Goal: Transaction & Acquisition: Purchase product/service

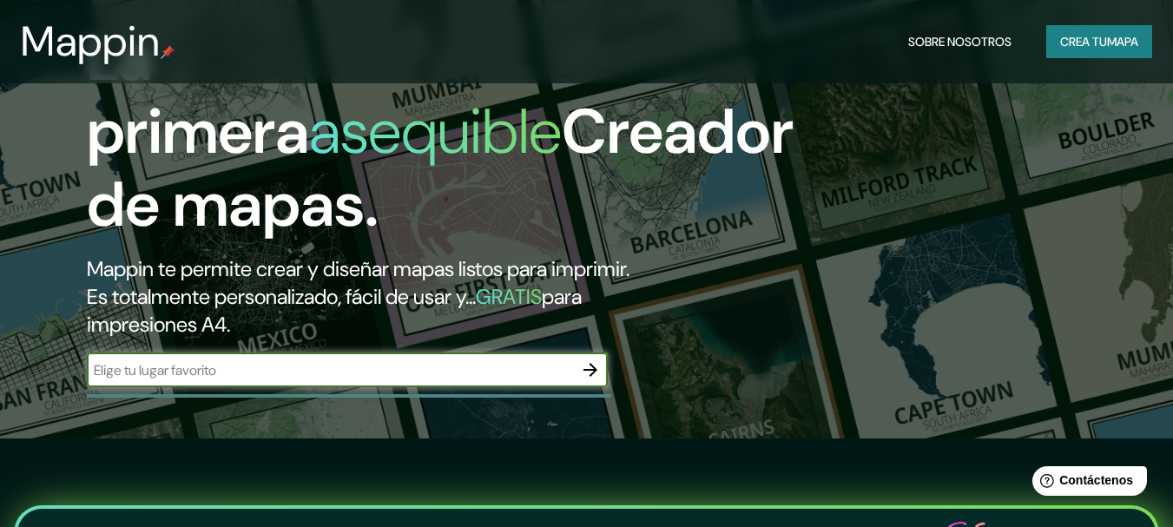
scroll to position [87, 0]
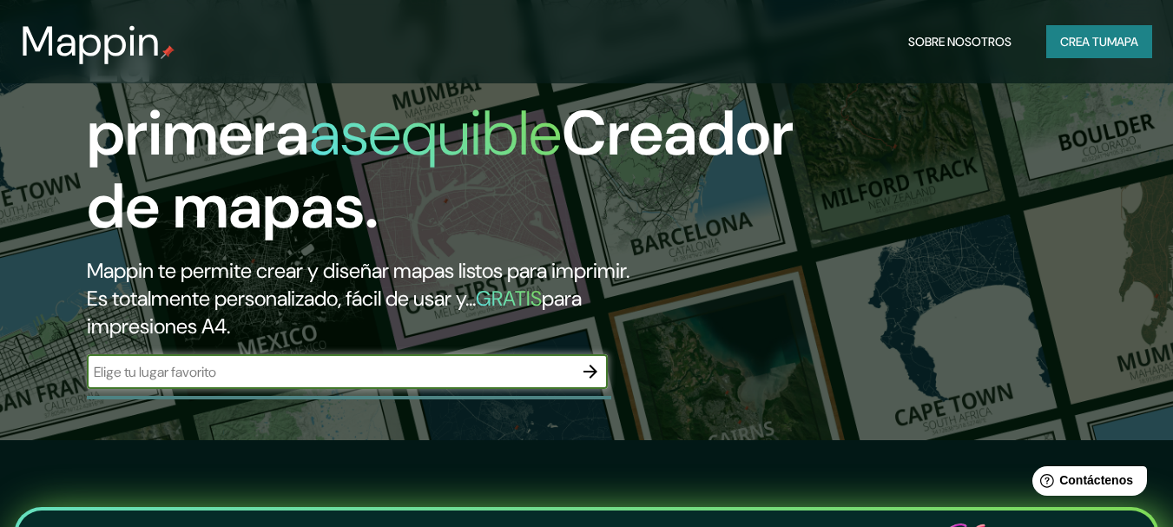
click at [441, 380] on input "text" at bounding box center [330, 372] width 486 height 20
type input "lima [GEOGRAPHIC_DATA]"
click at [588, 370] on icon "button" at bounding box center [590, 371] width 21 height 21
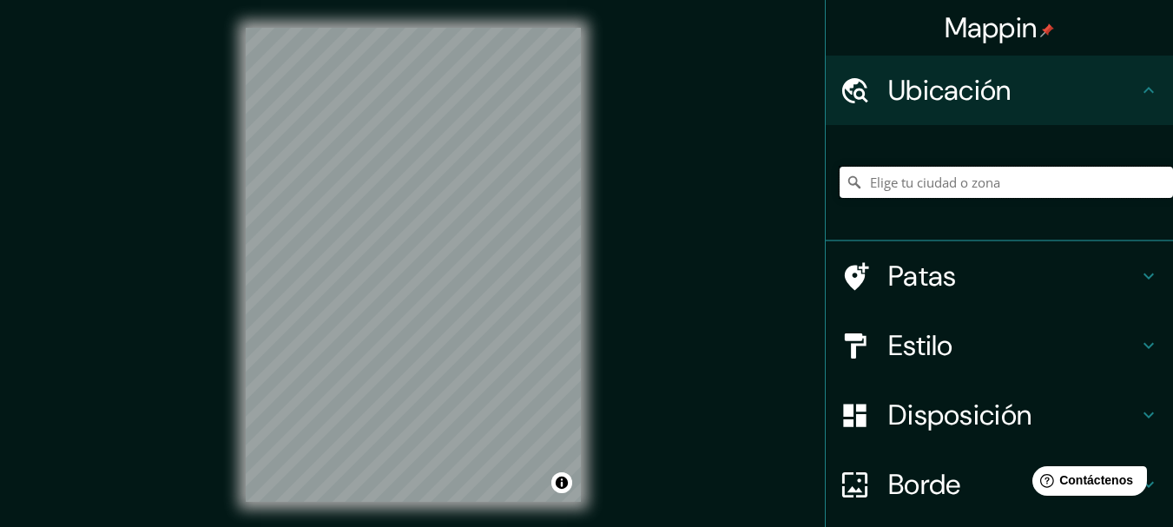
click at [907, 181] on input "Elige tu ciudad o zona" at bounding box center [1005, 182] width 333 height 31
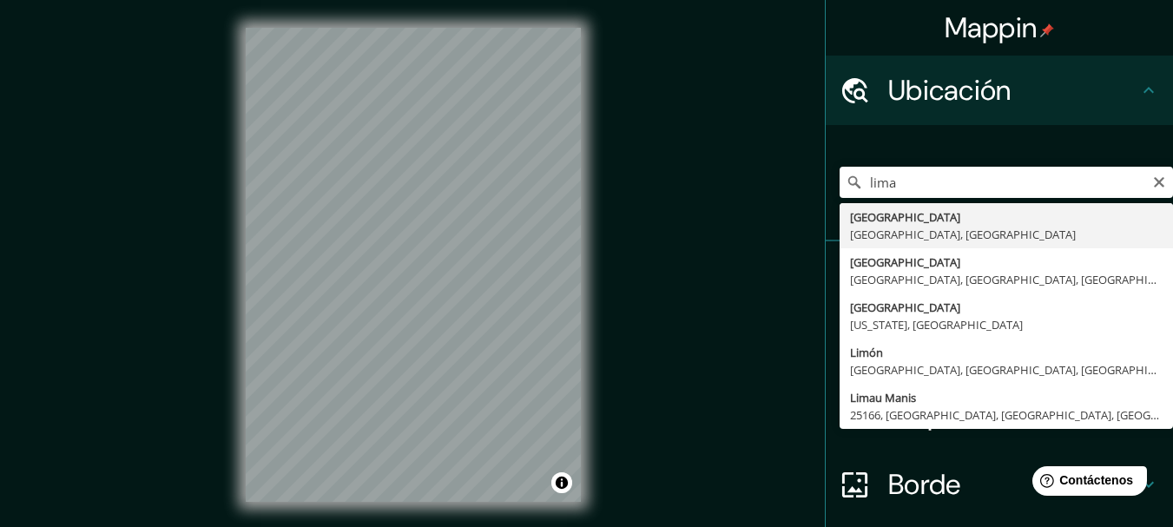
type input "[GEOGRAPHIC_DATA], [GEOGRAPHIC_DATA], [GEOGRAPHIC_DATA]"
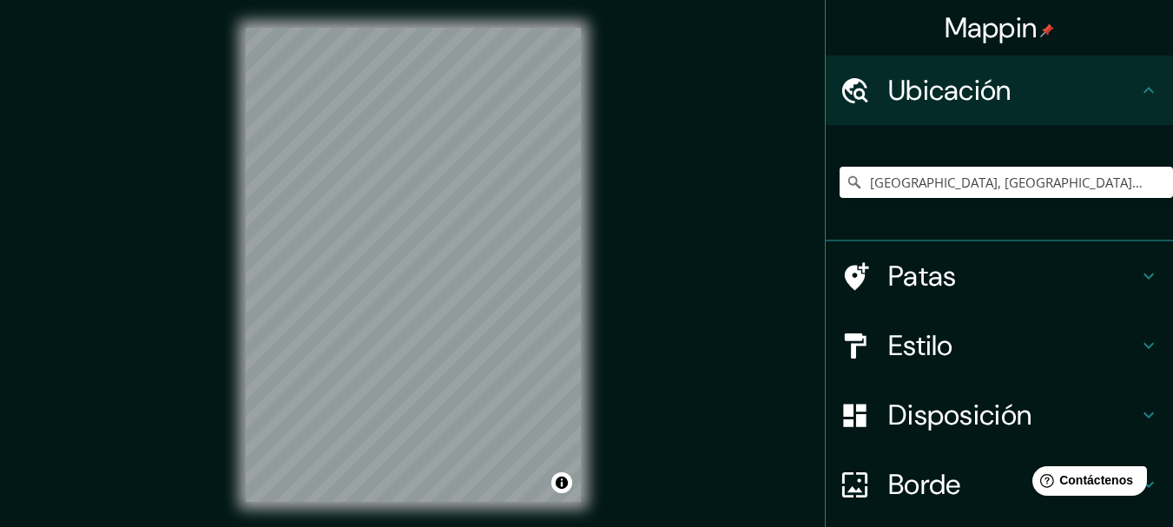
click at [1036, 273] on h4 "Patas" at bounding box center [1013, 276] width 250 height 35
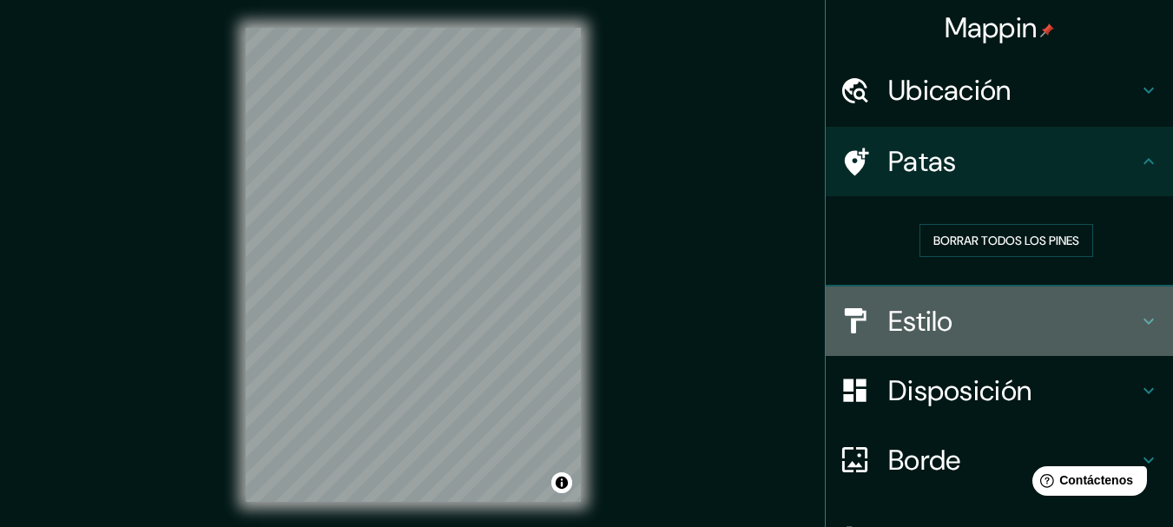
click at [1007, 312] on h4 "Estilo" at bounding box center [1013, 321] width 250 height 35
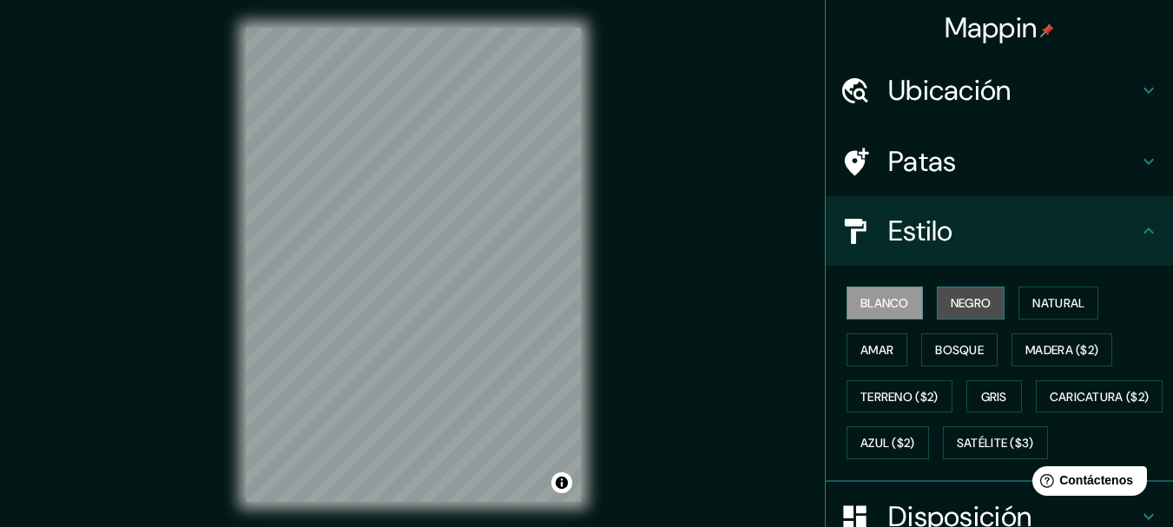
click at [979, 302] on font "Negro" at bounding box center [971, 303] width 41 height 16
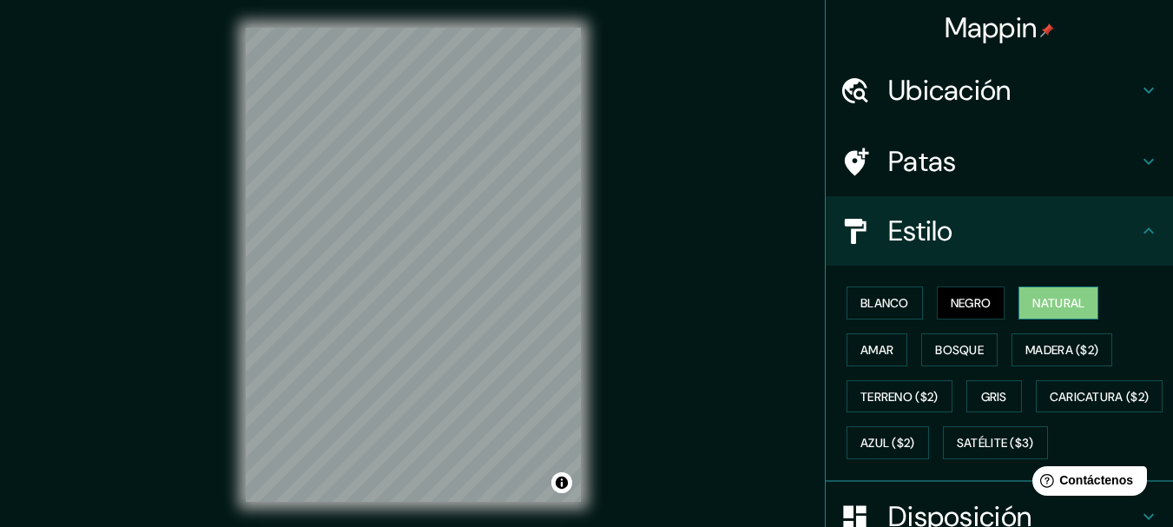
click at [1073, 303] on font "Natural" at bounding box center [1058, 303] width 52 height 16
click at [1059, 347] on font "Madera ($2)" at bounding box center [1061, 350] width 73 height 16
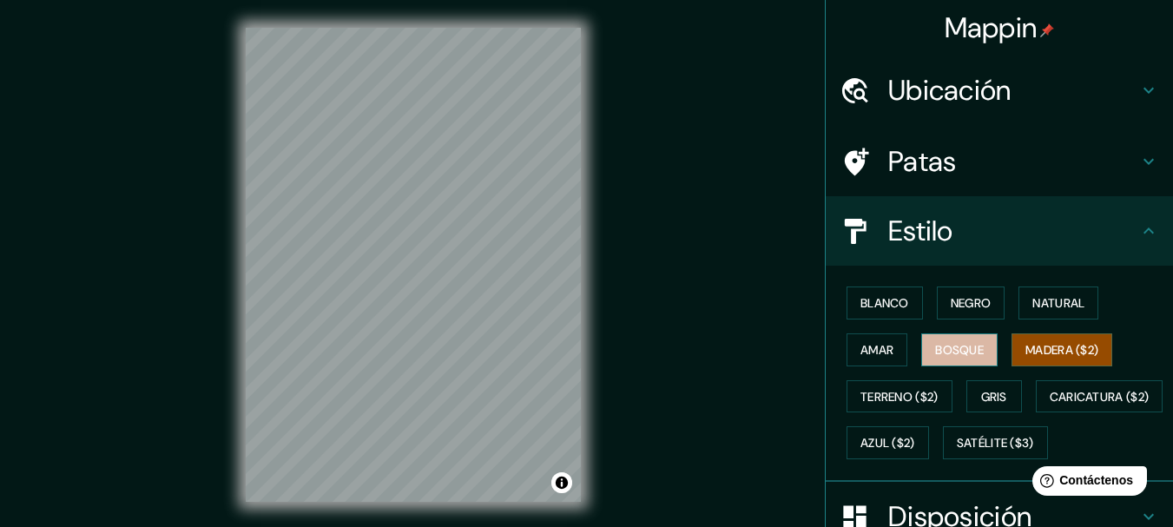
click at [952, 350] on font "Bosque" at bounding box center [959, 350] width 49 height 16
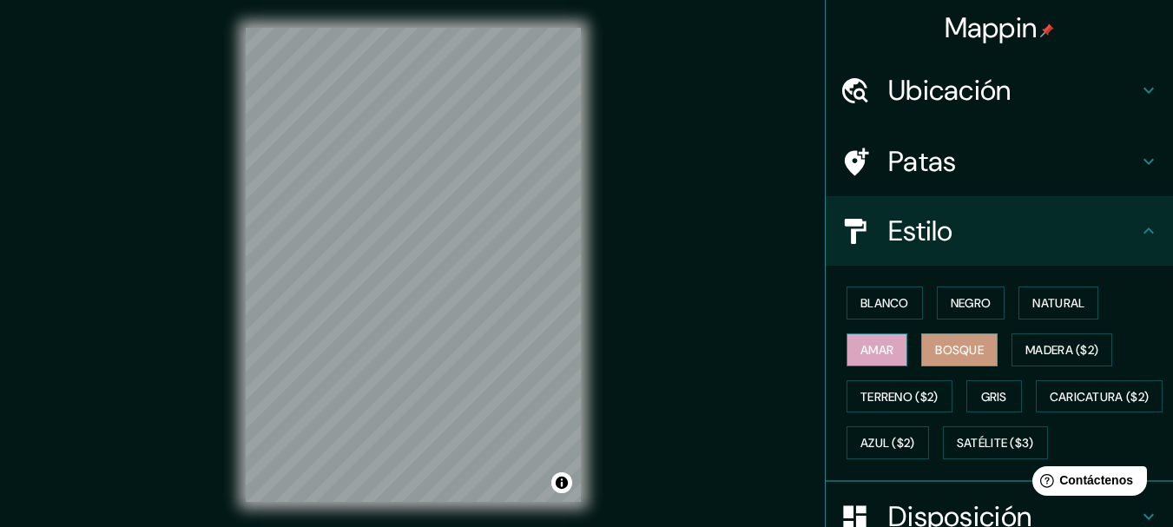
click at [878, 351] on font "Amar" at bounding box center [876, 350] width 33 height 16
click at [882, 398] on font "Terreno ($2)" at bounding box center [899, 397] width 78 height 16
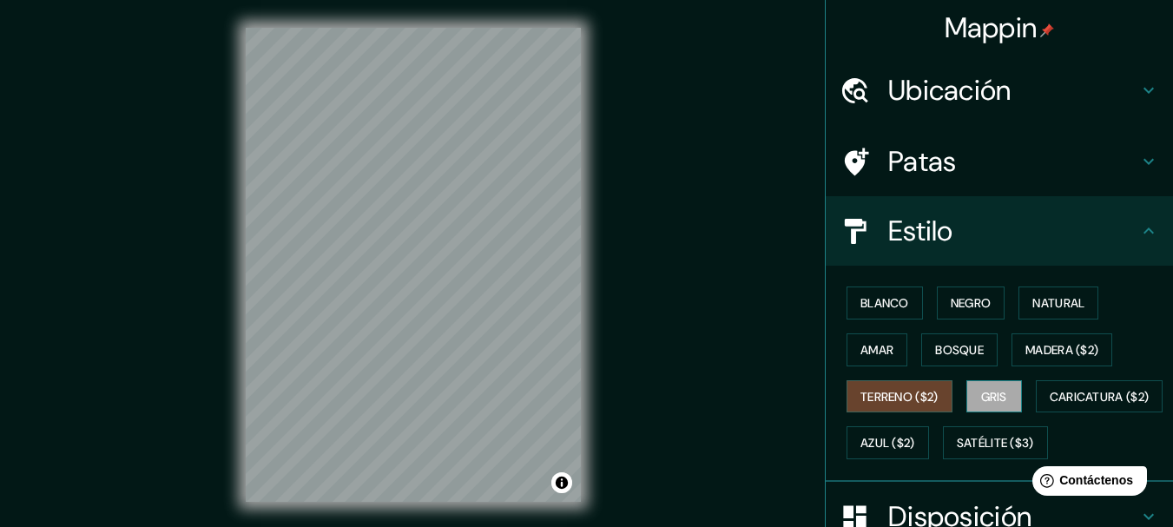
click at [986, 397] on font "Gris" at bounding box center [994, 397] width 26 height 16
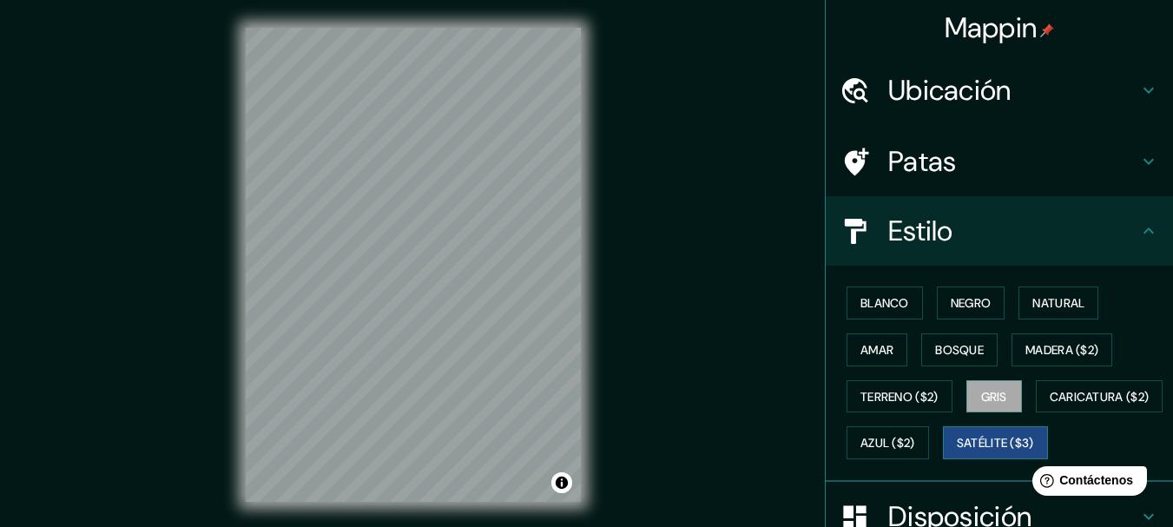
click at [957, 451] on font "Satélite ($3)" at bounding box center [995, 444] width 77 height 16
click at [915, 439] on font "Azul ($2)" at bounding box center [887, 444] width 55 height 16
click at [957, 451] on font "Satélite ($3)" at bounding box center [995, 444] width 77 height 16
click at [872, 300] on font "Blanco" at bounding box center [884, 303] width 49 height 16
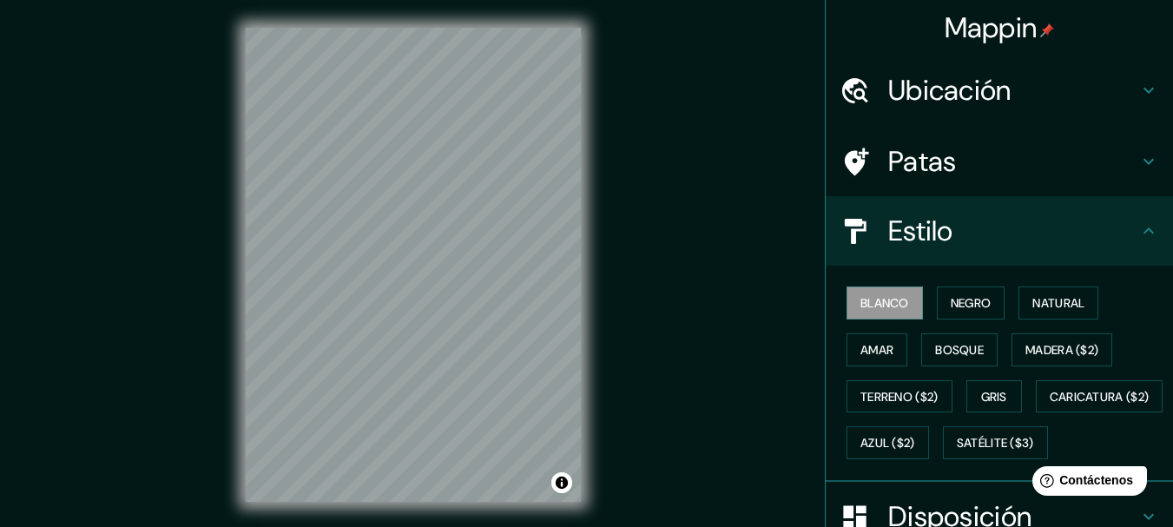
click at [658, 260] on div "Mappin Ubicación Lima, Provincia de Lima, Perú Patas Estilo Blanco Negro Natura…" at bounding box center [586, 278] width 1173 height 557
click at [944, 352] on font "Bosque" at bounding box center [959, 350] width 49 height 16
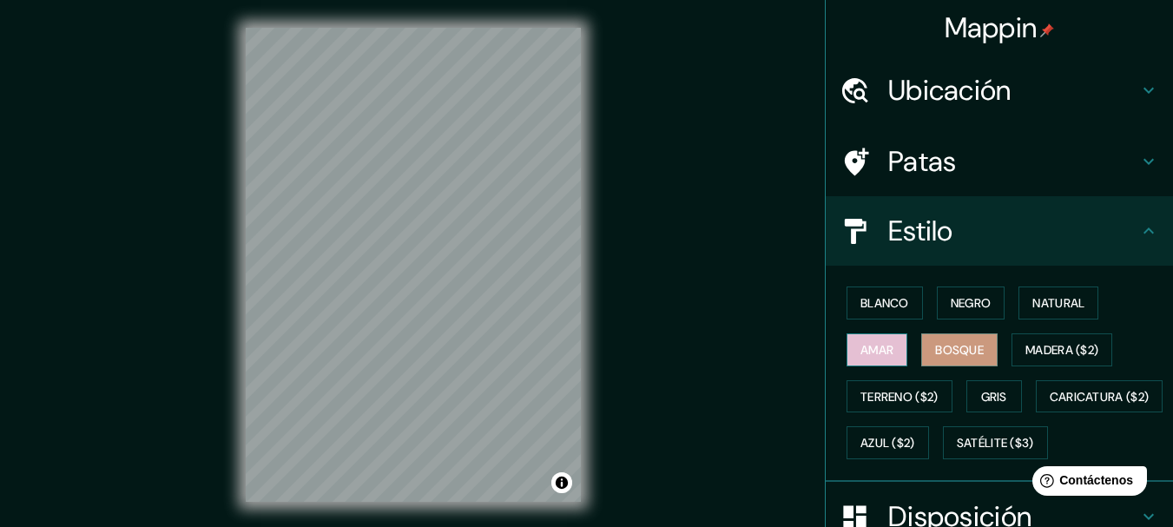
click at [860, 343] on font "Amar" at bounding box center [876, 350] width 33 height 16
click at [958, 286] on div "Blanco Negro Natural Amar Bosque Madera ($2) Terreno ($2) Gris Caricatura ($2) …" at bounding box center [1005, 373] width 333 height 187
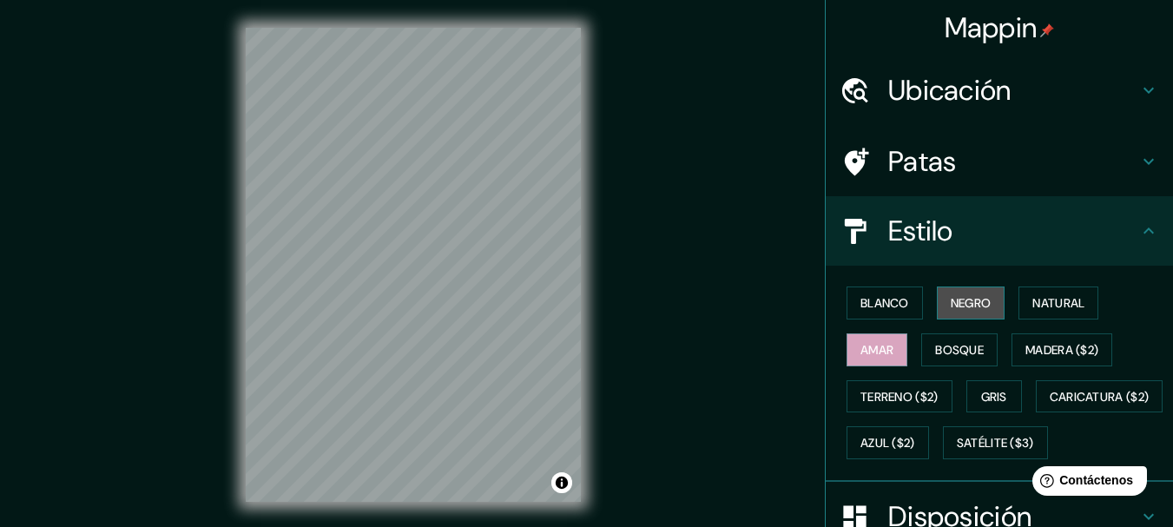
click at [958, 294] on font "Negro" at bounding box center [971, 303] width 41 height 23
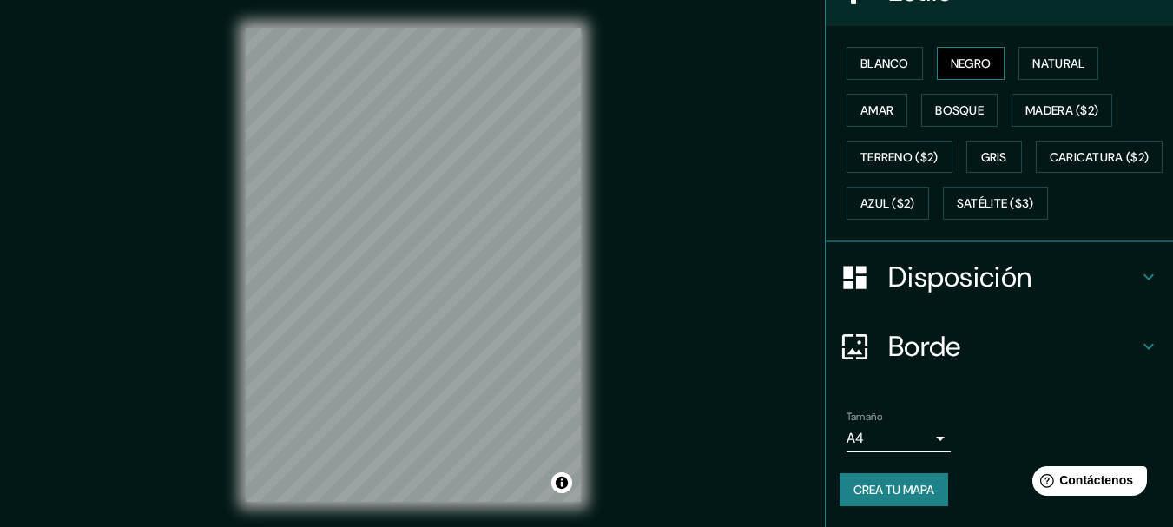
scroll to position [286, 0]
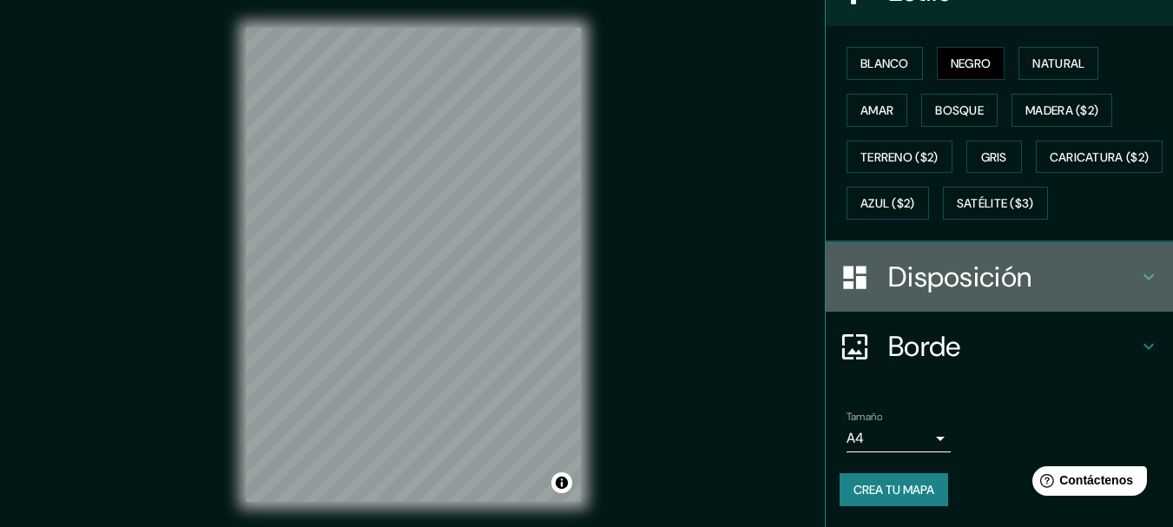
click at [959, 292] on font "Disposición" at bounding box center [959, 277] width 143 height 36
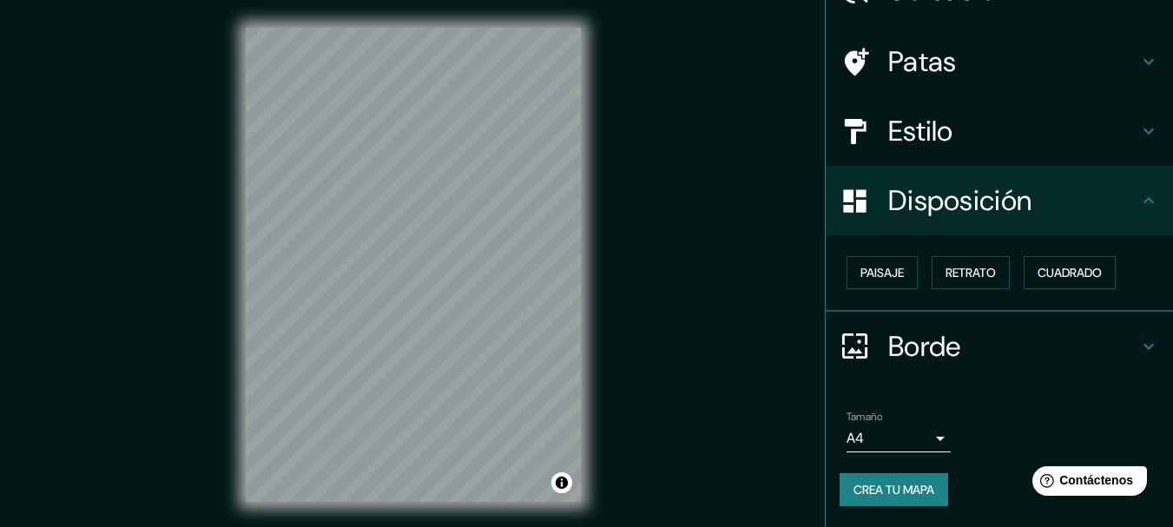
scroll to position [99, 0]
click at [889, 280] on font "Paisaje" at bounding box center [881, 274] width 43 height 16
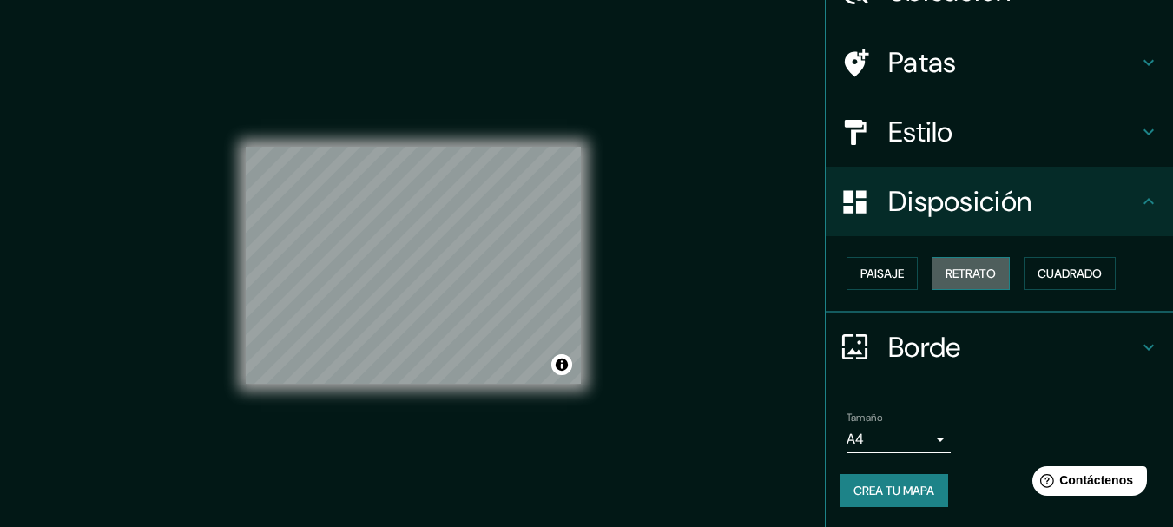
click at [945, 274] on font "Retrato" at bounding box center [970, 274] width 50 height 16
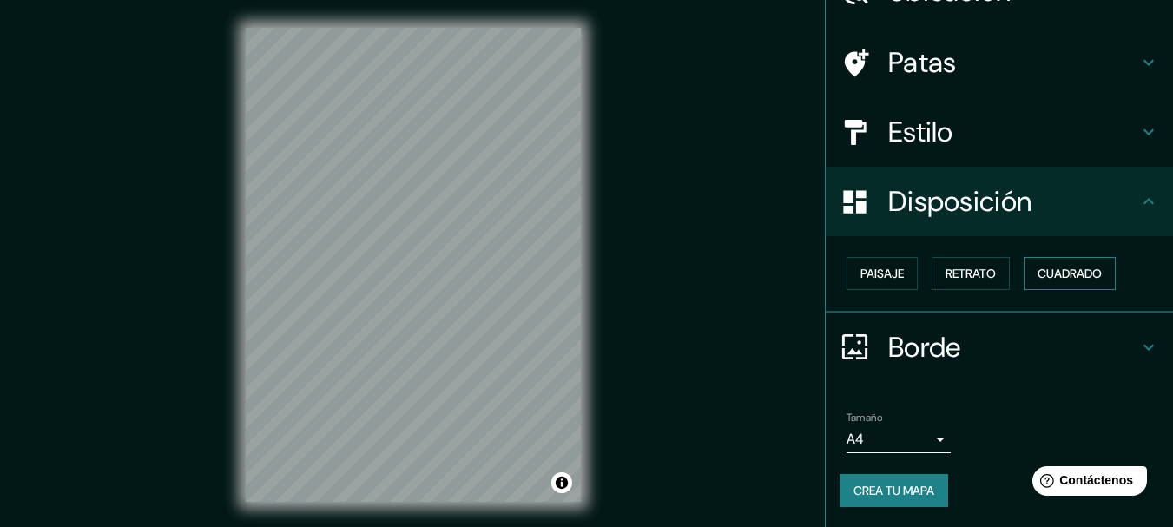
click at [1043, 274] on font "Cuadrado" at bounding box center [1069, 274] width 64 height 16
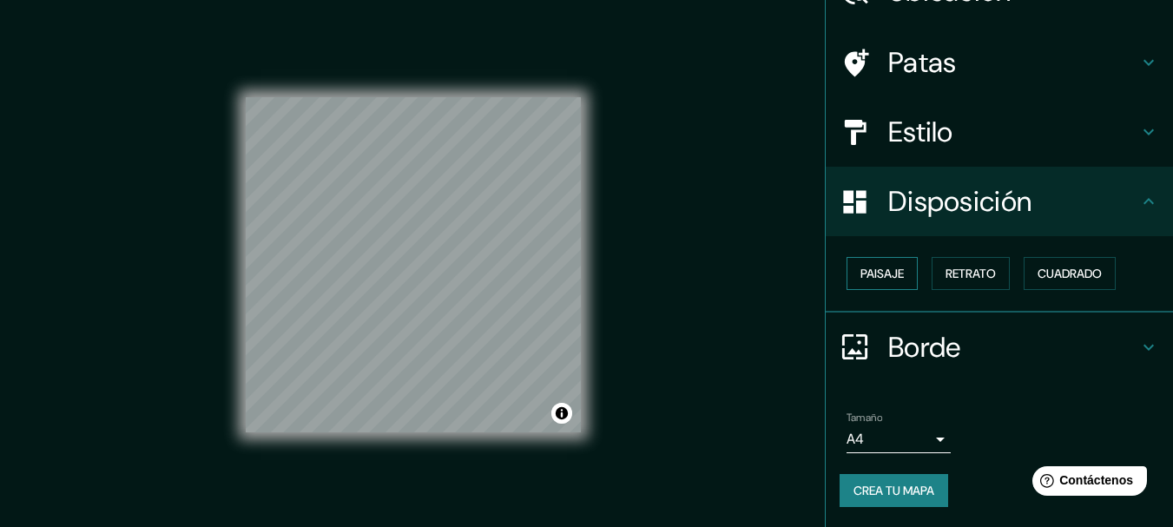
click at [868, 276] on font "Paisaje" at bounding box center [881, 274] width 43 height 16
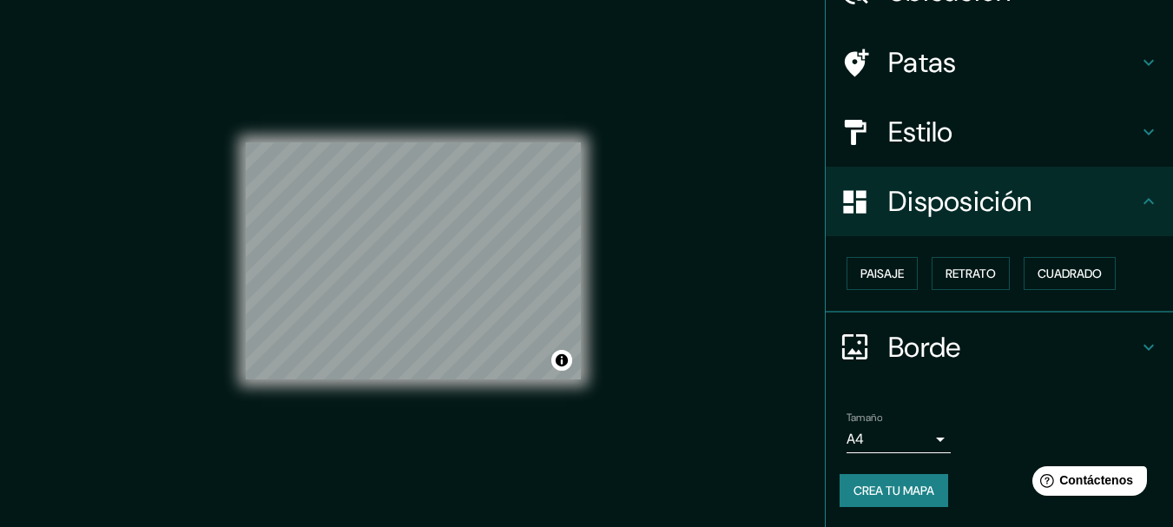
scroll to position [30, 0]
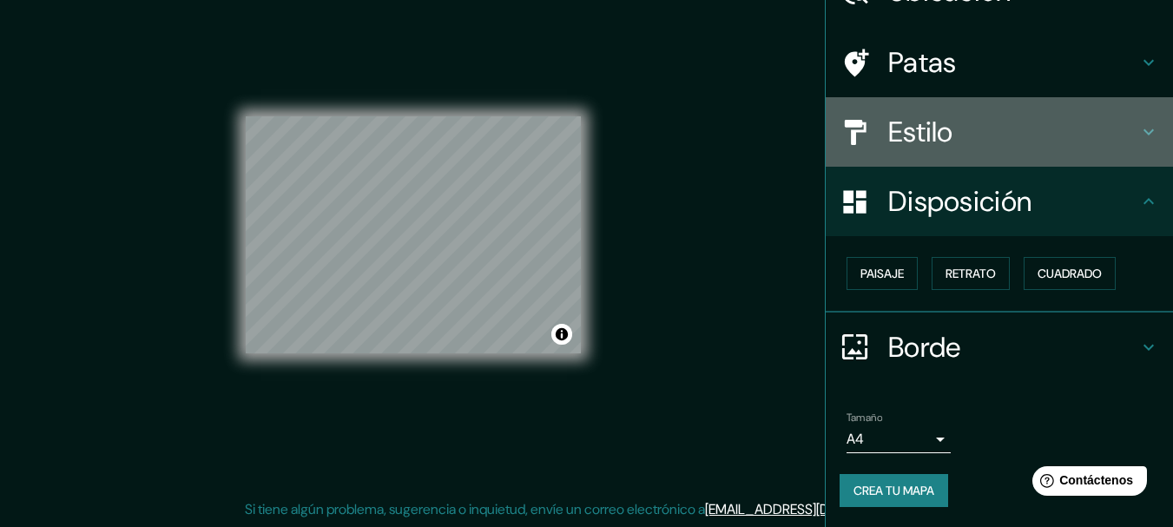
click at [926, 154] on div "Estilo" at bounding box center [999, 131] width 347 height 69
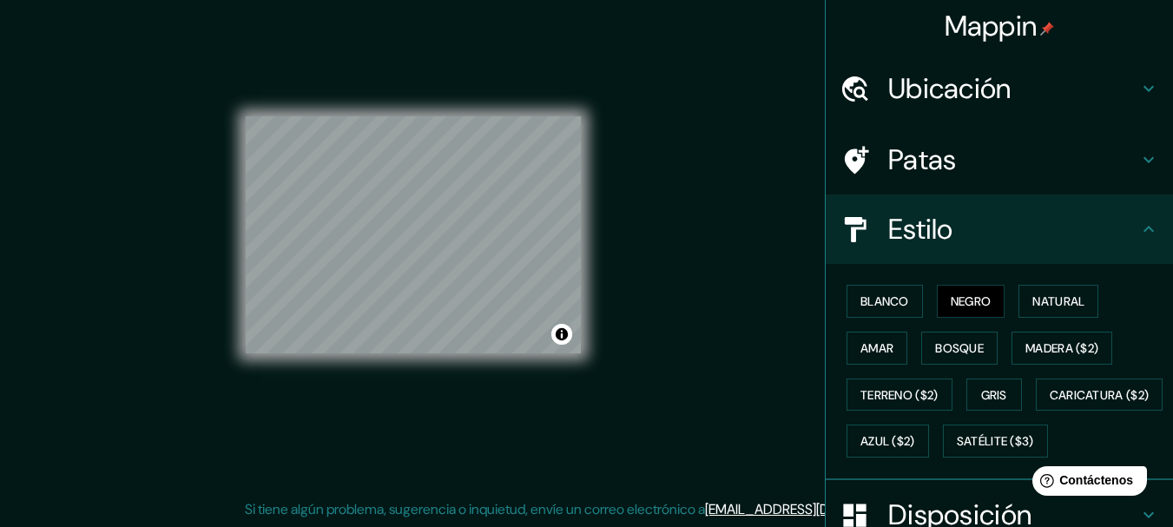
scroll to position [0, 0]
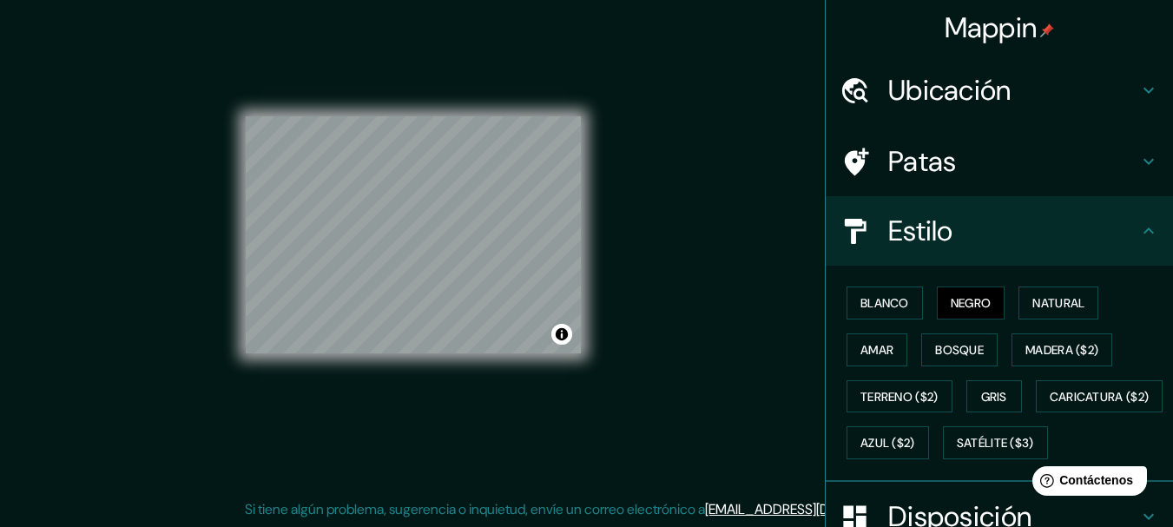
click at [927, 161] on font "Patas" at bounding box center [922, 161] width 69 height 36
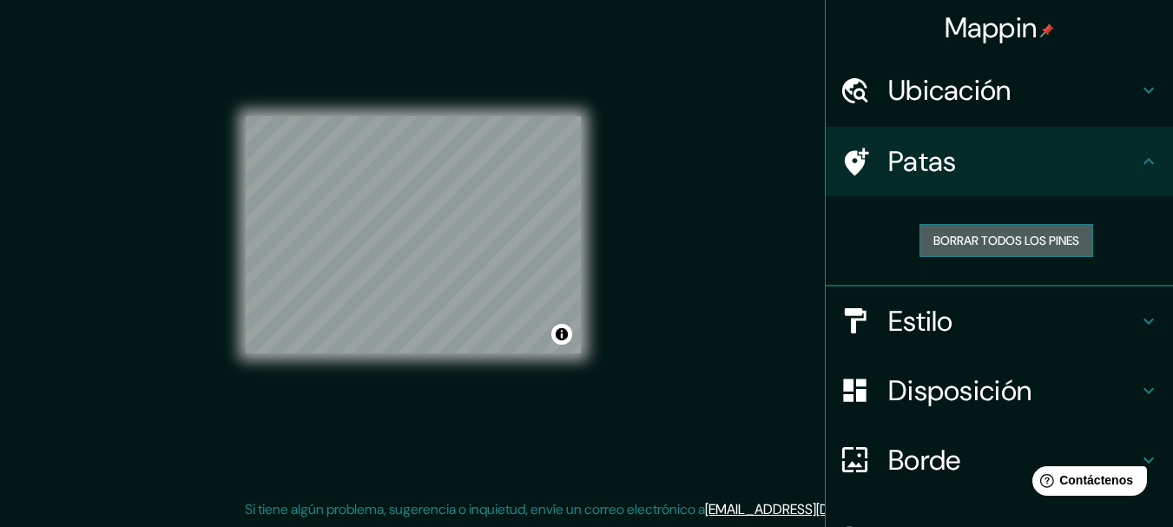
click at [983, 239] on font "Borrar todos los pines" at bounding box center [1006, 241] width 146 height 16
click at [1014, 167] on h4 "Patas" at bounding box center [1013, 161] width 250 height 35
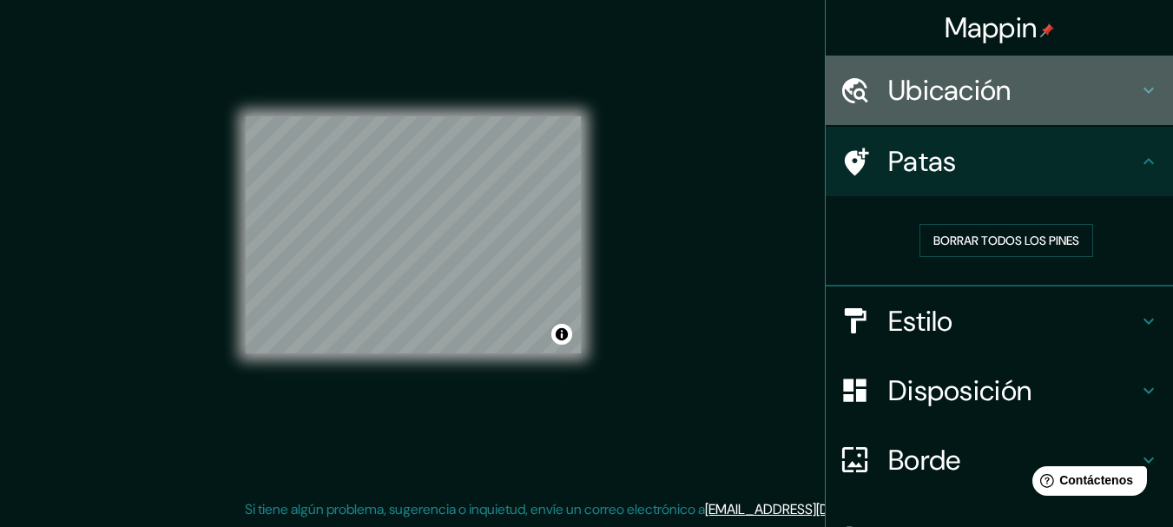
click at [1019, 97] on h4 "Ubicación" at bounding box center [1013, 90] width 250 height 35
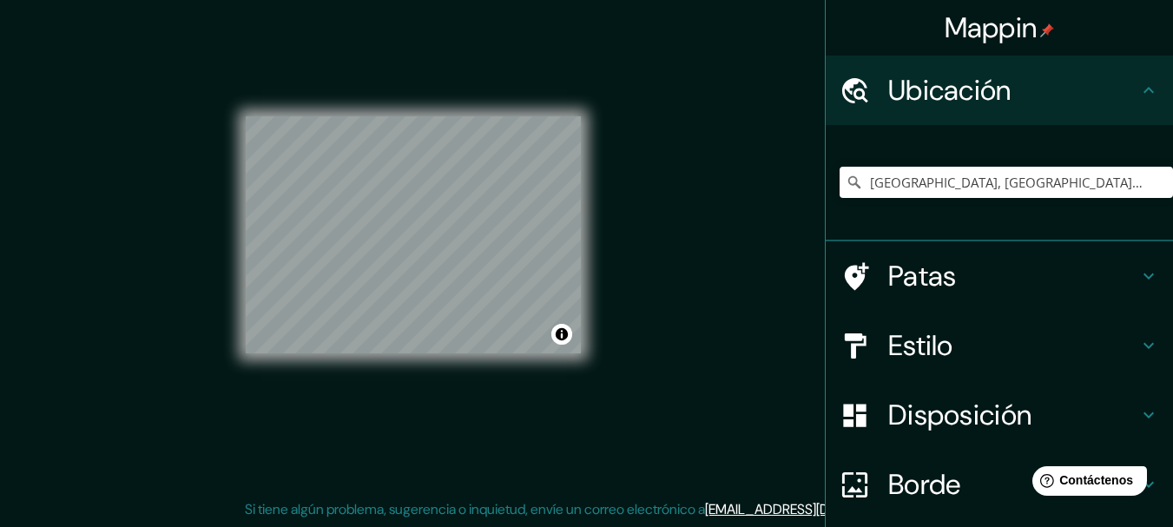
click at [605, 260] on div "© Mapbox © OpenStreetMap Improve this map" at bounding box center [413, 235] width 391 height 530
click at [609, 248] on div "Mappin Ubicación Lima, Provincia de Lima, Perú Patas Estilo Disposición Borde E…" at bounding box center [586, 248] width 1173 height 557
